Goal: Browse casually

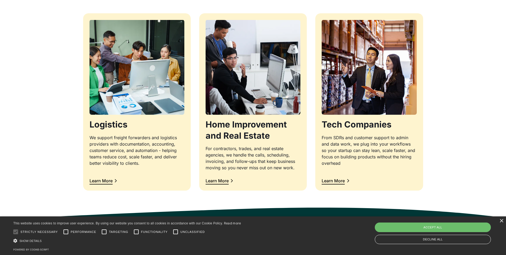
scroll to position [533, 0]
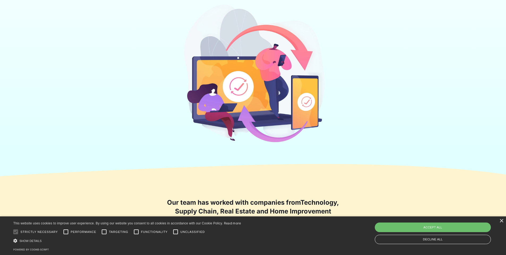
scroll to position [20, 0]
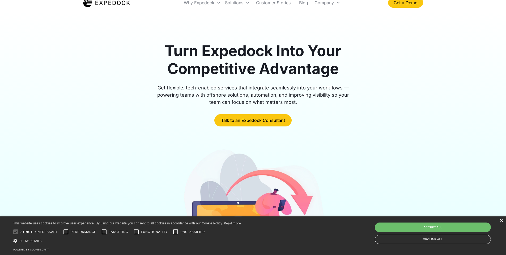
click at [500, 221] on div "×" at bounding box center [501, 221] width 4 height 4
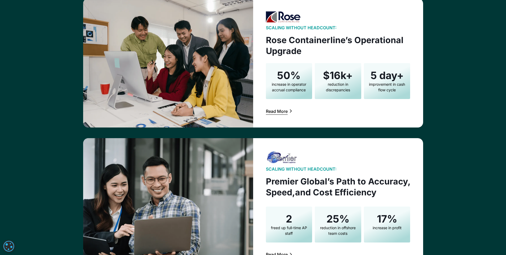
scroll to position [1011, 0]
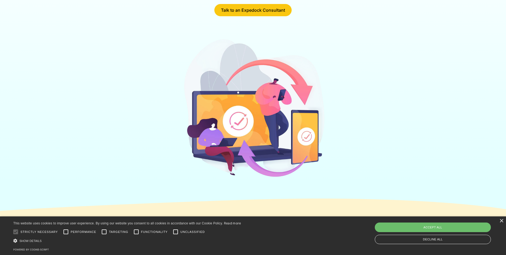
scroll to position [126, 0]
